Goal: Browse casually: Explore the website without a specific task or goal

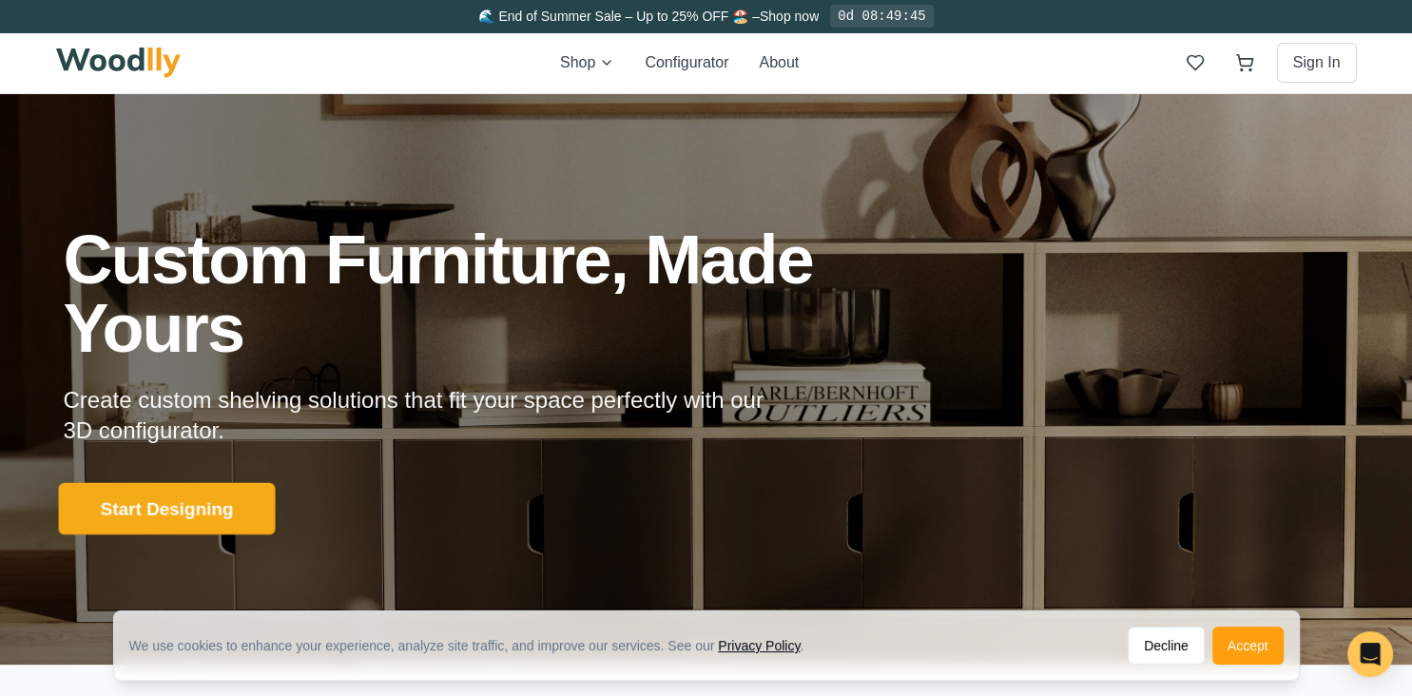
click at [206, 512] on button "Start Designing" at bounding box center [166, 509] width 217 height 52
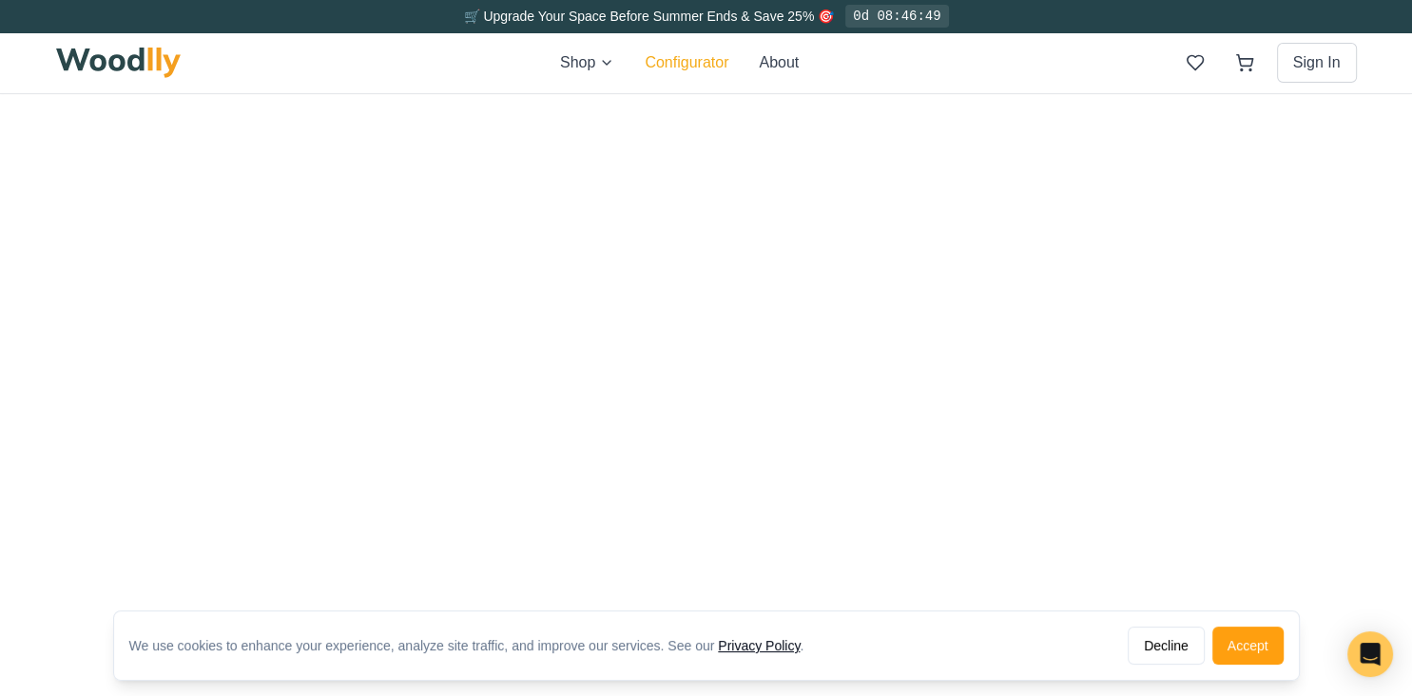
click at [687, 66] on button "Configurator" at bounding box center [686, 62] width 84 height 23
click at [1184, 649] on button "Decline" at bounding box center [1165, 645] width 77 height 38
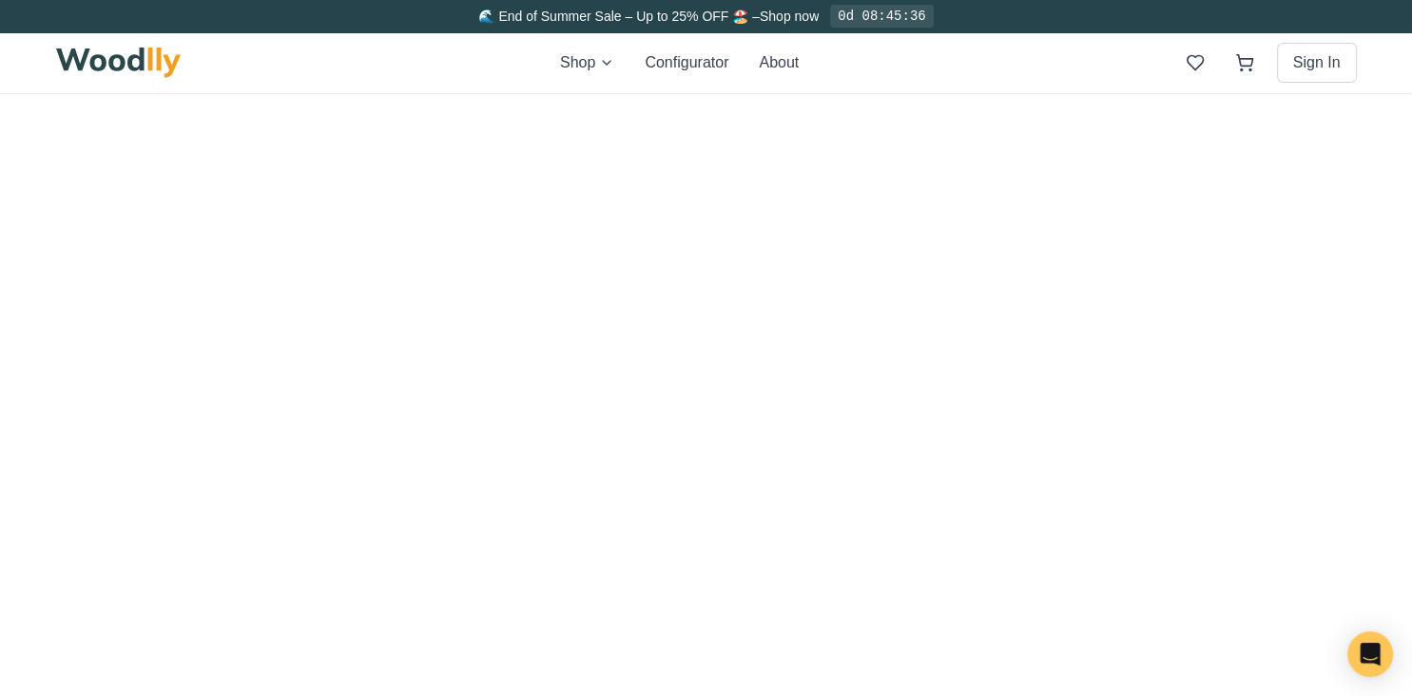
click at [915, 94] on html at bounding box center [706, 94] width 1412 height 0
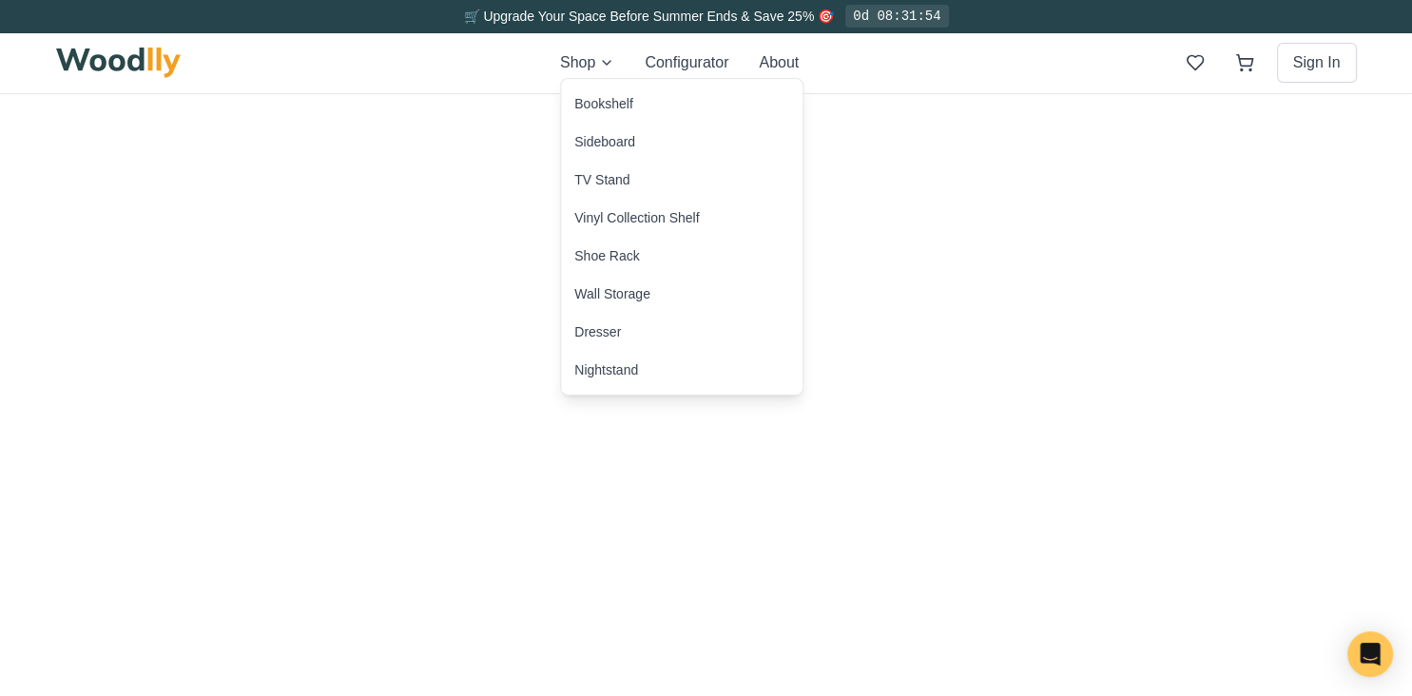
click at [780, 64] on button "About" at bounding box center [779, 62] width 40 height 23
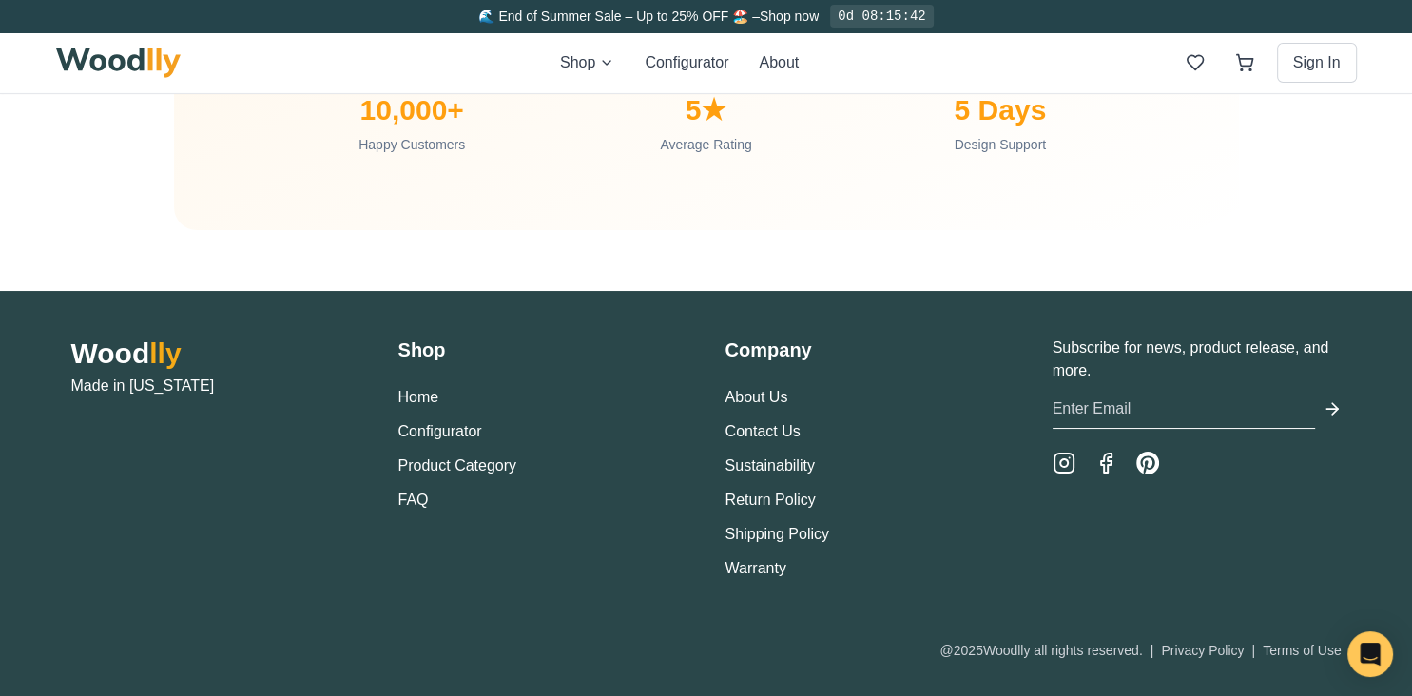
scroll to position [6442, 0]
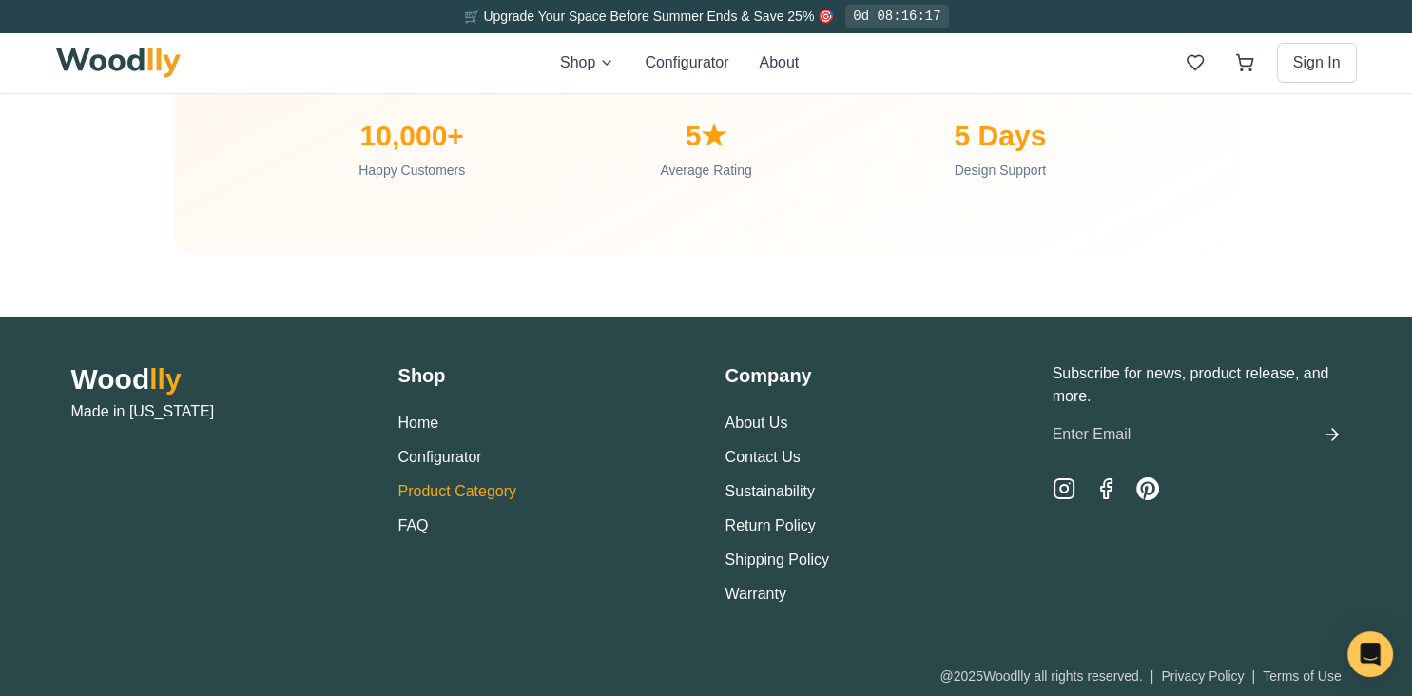
click at [486, 484] on link "Product Category" at bounding box center [457, 491] width 119 height 16
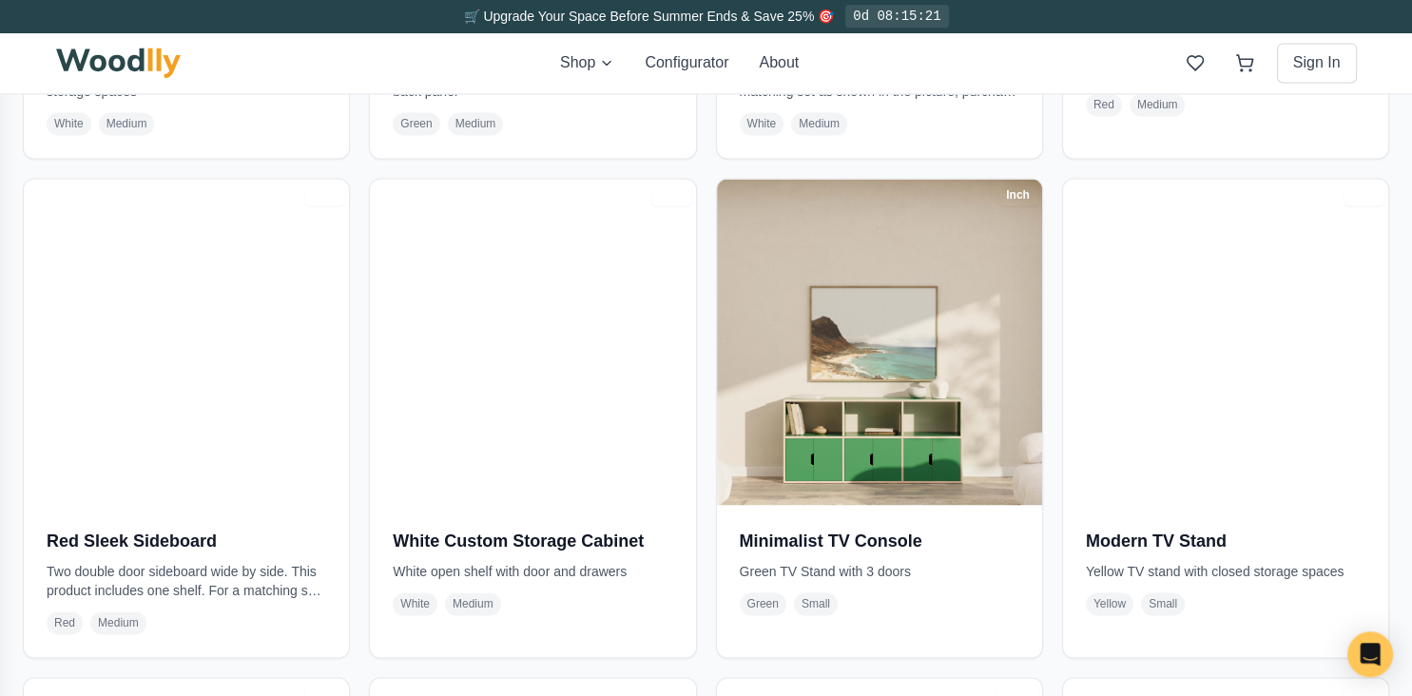
scroll to position [2875, 0]
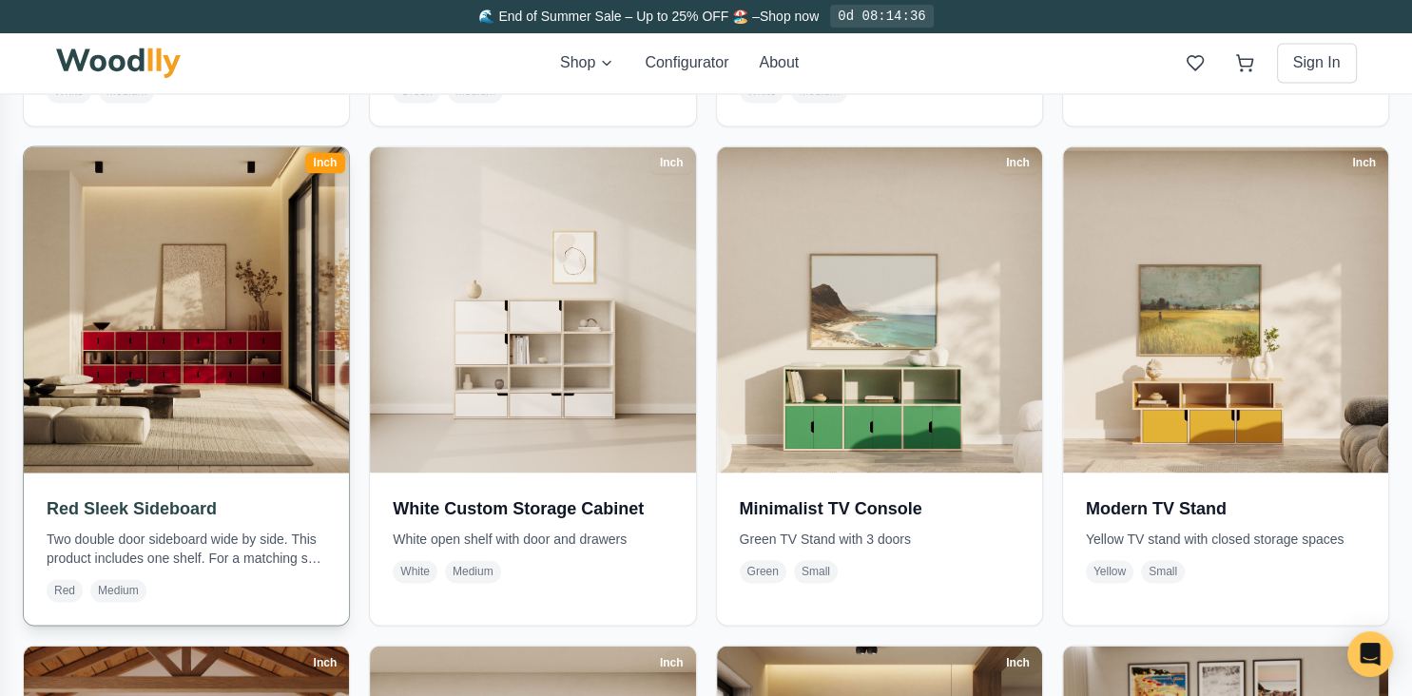
click at [219, 352] on img at bounding box center [185, 309] width 341 height 341
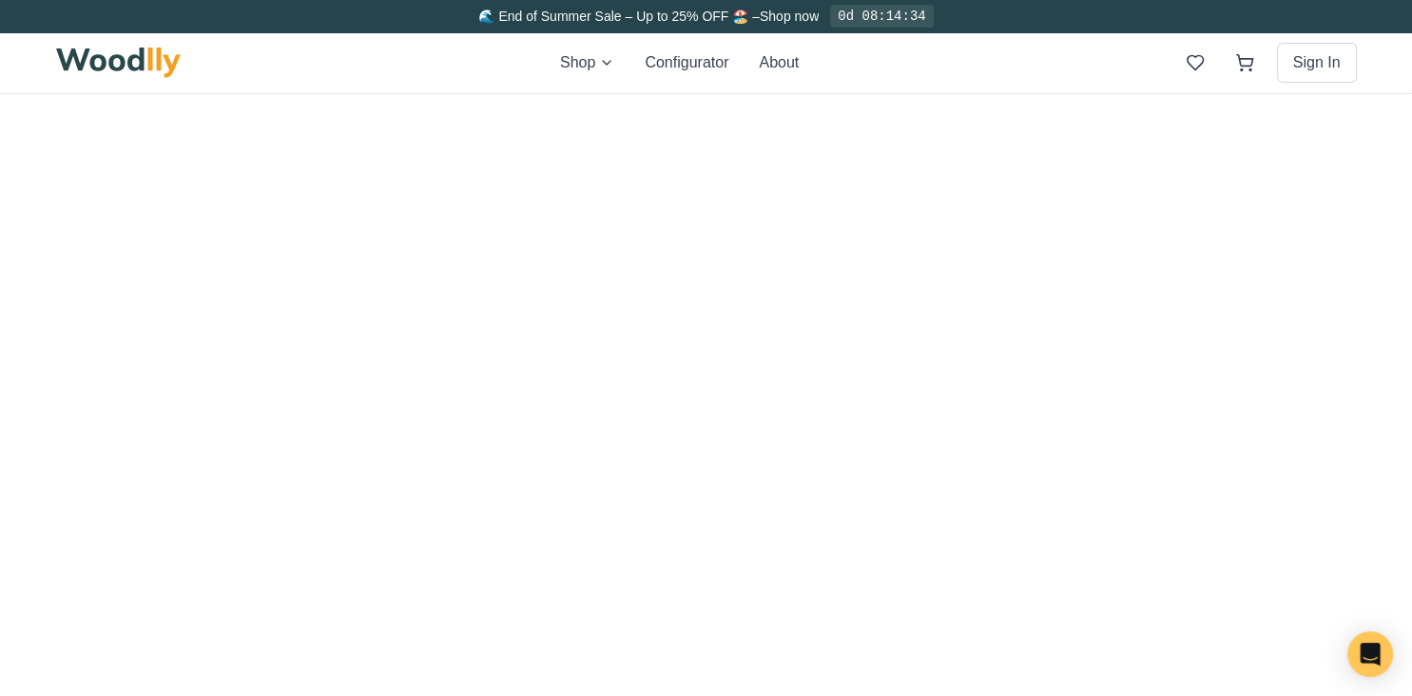
drag, startPoint x: 29, startPoint y: 27, endPoint x: 14, endPoint y: 40, distance: 19.5
